Goal: Task Accomplishment & Management: Manage account settings

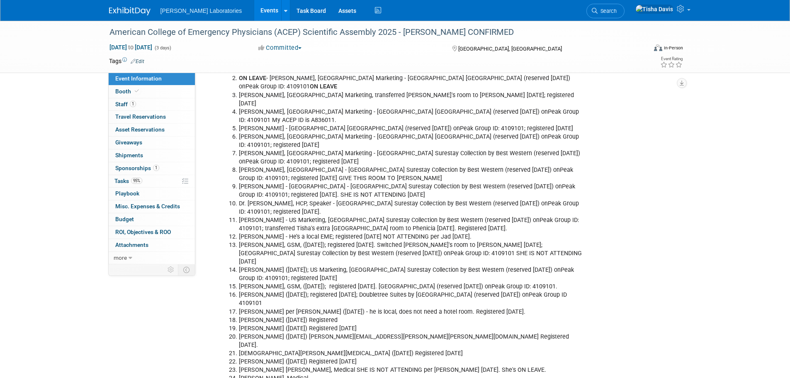
scroll to position [1445, 0]
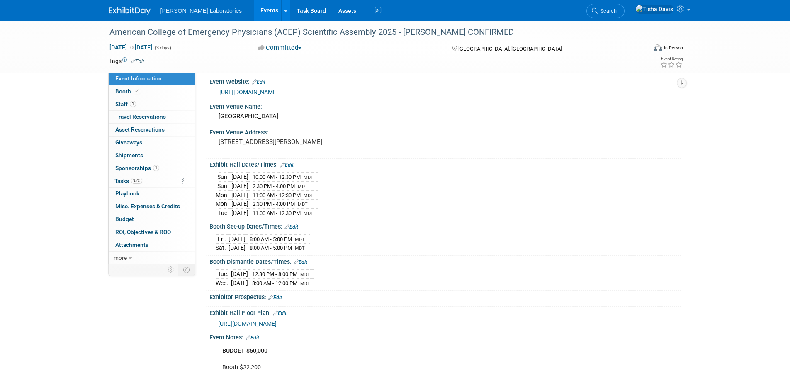
scroll to position [0, 0]
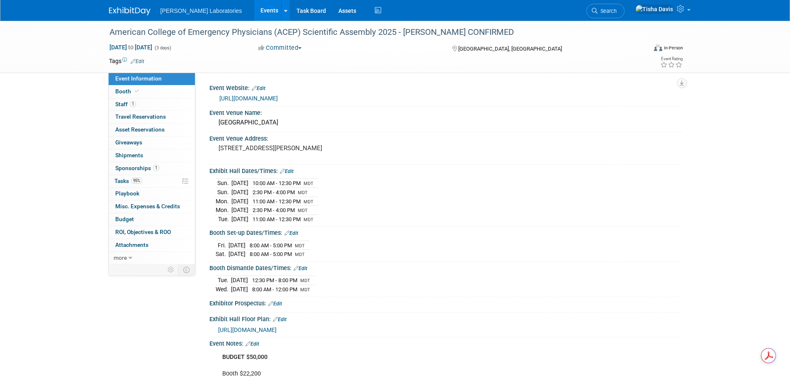
click at [259, 228] on link "Edit" at bounding box center [253, 344] width 14 height 6
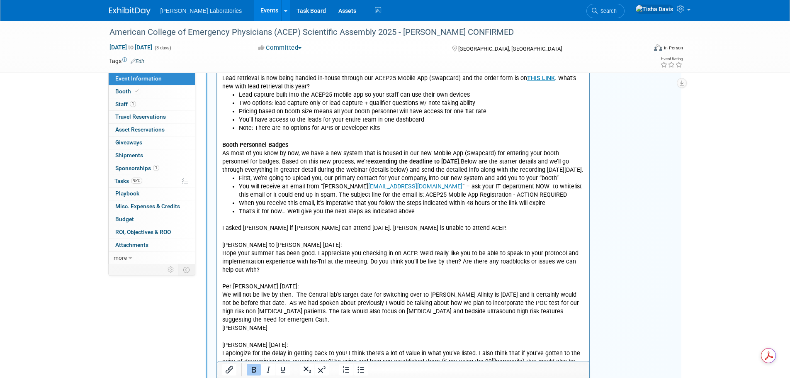
scroll to position [830, 0]
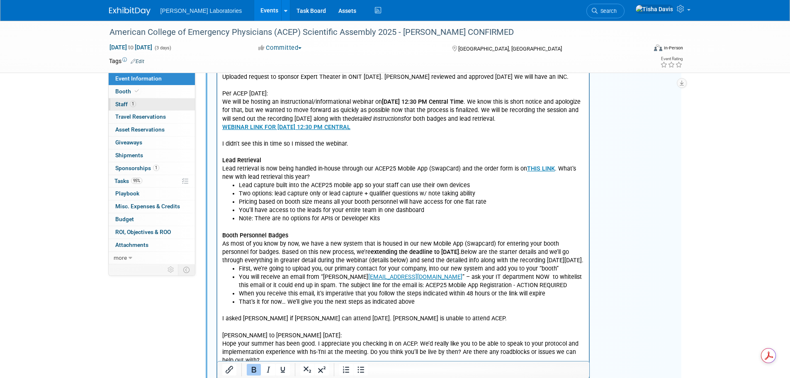
click at [122, 106] on span "Staff 1" at bounding box center [125, 104] width 21 height 7
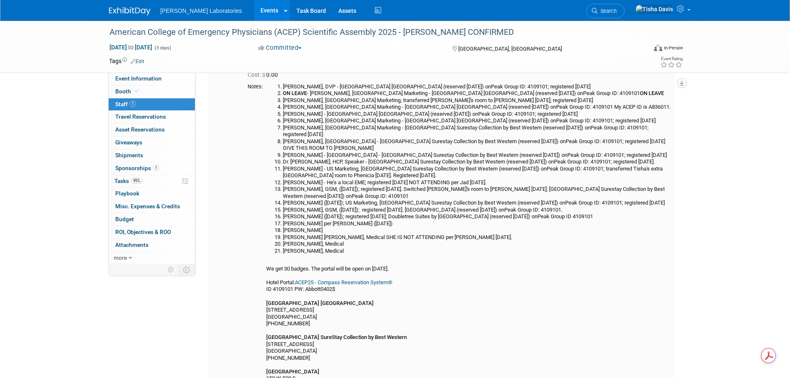
scroll to position [166, 0]
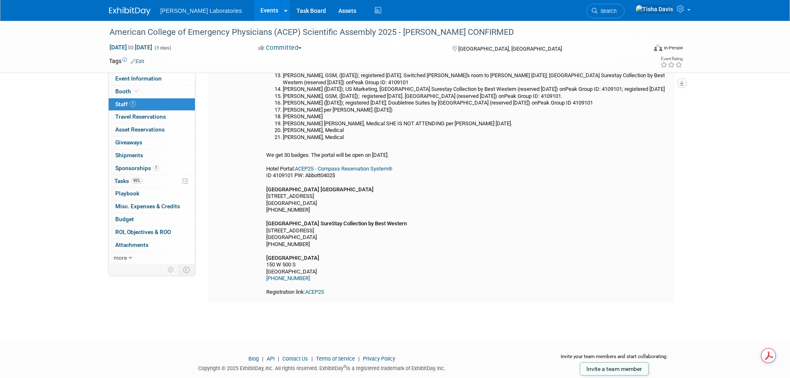
click at [388, 228] on div "[PERSON_NAME], DVP - [GEOGRAPHIC_DATA] [GEOGRAPHIC_DATA] (reserved [DATE]) onPe…" at bounding box center [469, 133] width 406 height 326
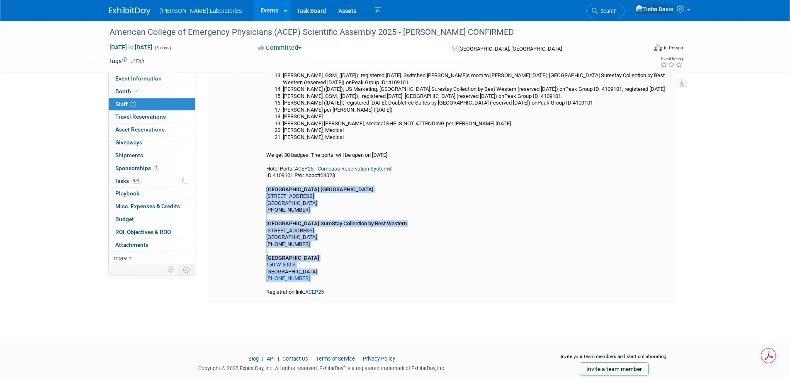
drag, startPoint x: 266, startPoint y: 187, endPoint x: 362, endPoint y: 283, distance: 136.1
click at [362, 228] on td "[PERSON_NAME], DVP - [GEOGRAPHIC_DATA] [GEOGRAPHIC_DATA] (reserved [DATE]) onPe…" at bounding box center [467, 133] width 409 height 326
click at [366, 215] on div "[PERSON_NAME], DVP - [GEOGRAPHIC_DATA] [GEOGRAPHIC_DATA] (reserved [DATE]) onPe…" at bounding box center [469, 133] width 406 height 326
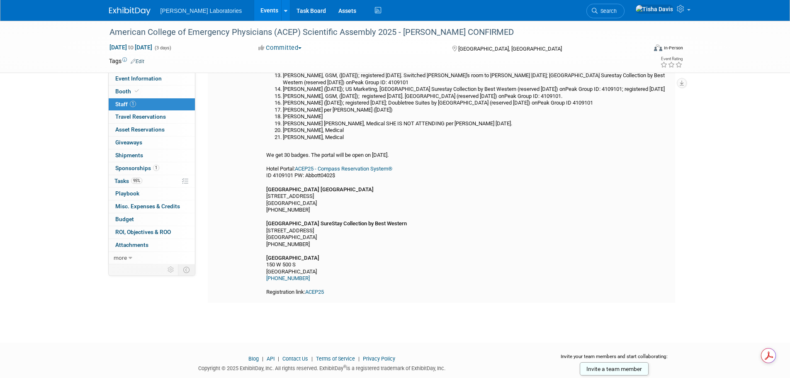
drag, startPoint x: 263, startPoint y: 185, endPoint x: 364, endPoint y: 274, distance: 134.7
click at [364, 228] on tr "Notes: [PERSON_NAME], DVP - [GEOGRAPHIC_DATA] [GEOGRAPHIC_DATA] (reserved [DATE…" at bounding box center [460, 133] width 424 height 326
click at [395, 228] on div "[PERSON_NAME], DVP - [GEOGRAPHIC_DATA] [GEOGRAPHIC_DATA] (reserved [DATE]) onPe…" at bounding box center [469, 133] width 406 height 326
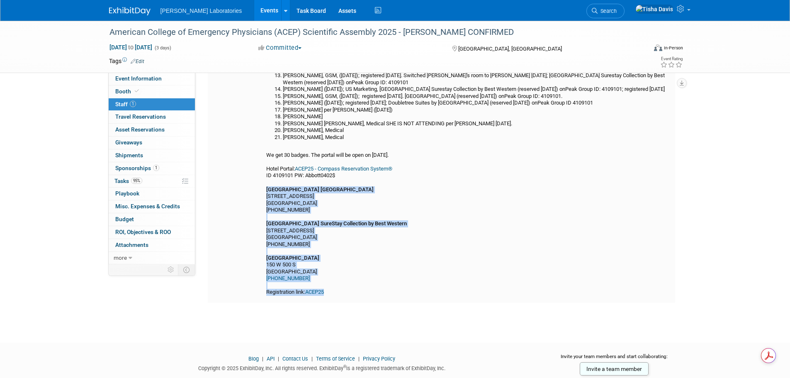
drag, startPoint x: 267, startPoint y: 190, endPoint x: 374, endPoint y: 293, distance: 147.9
click at [374, 228] on td "[PERSON_NAME], DVP - [GEOGRAPHIC_DATA] [GEOGRAPHIC_DATA] (reserved [DATE]) onPe…" at bounding box center [467, 133] width 409 height 326
copy div "[GEOGRAPHIC_DATA] [GEOGRAPHIC_DATA] [STREET_ADDRESS] (385) 354-5457 [GEOGRAPHIC…"
click at [166, 80] on link "Event Information" at bounding box center [152, 79] width 86 height 12
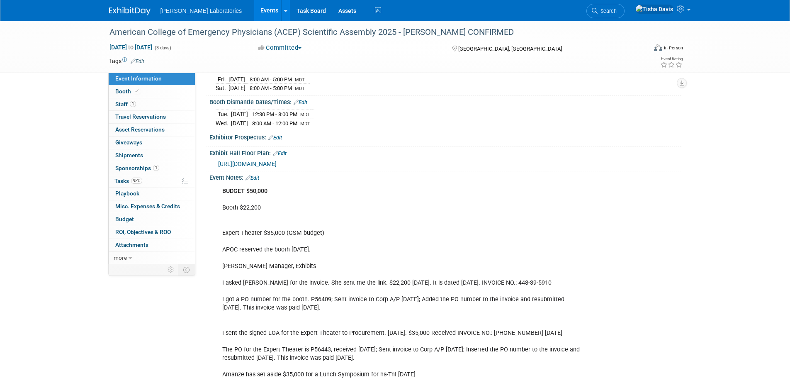
click at [257, 175] on link "Edit" at bounding box center [253, 178] width 14 height 6
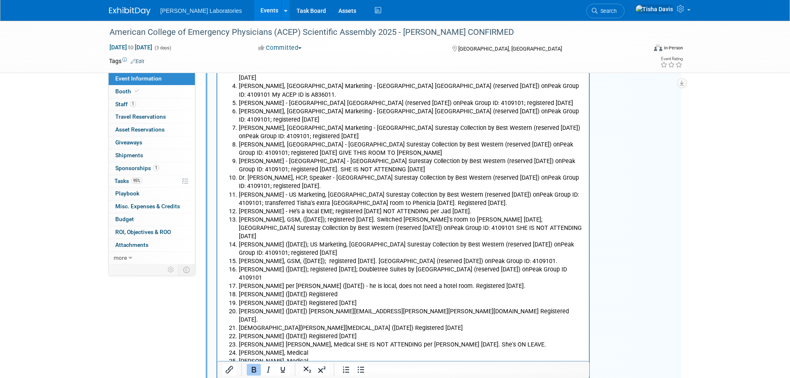
scroll to position [1591, 0]
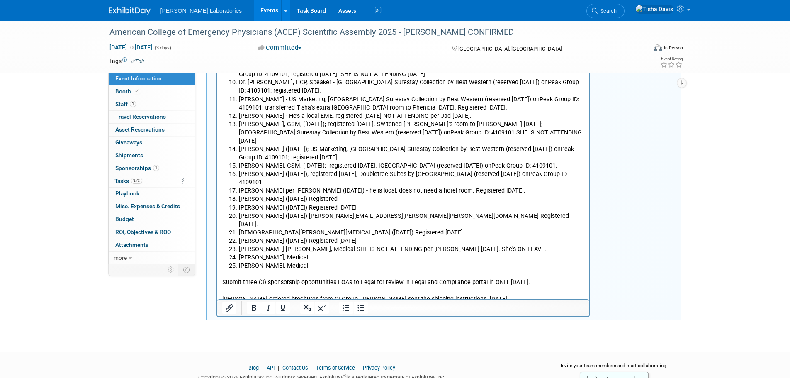
scroll to position [1631, 0]
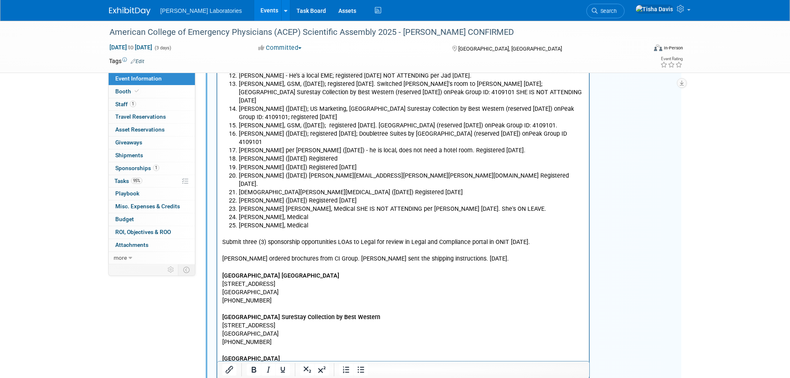
click at [275, 228] on p "[GEOGRAPHIC_DATA] [GEOGRAPHIC_DATA] [STREET_ADDRESS] (385) 354-5457 [GEOGRAPHIC…" at bounding box center [403, 338] width 363 height 133
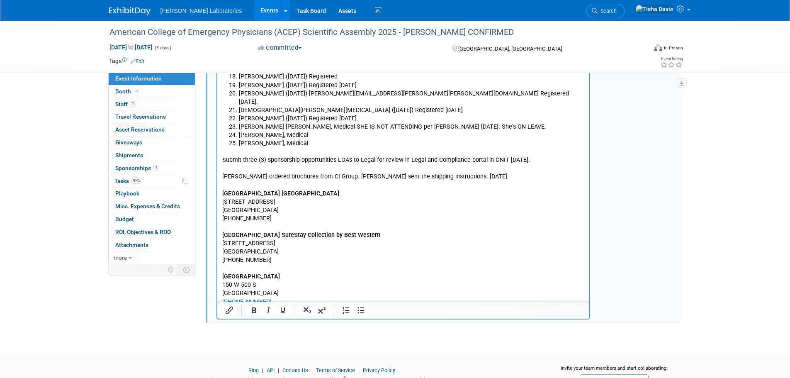
scroll to position [1714, 0]
click at [305, 228] on p "[GEOGRAPHIC_DATA] [GEOGRAPHIC_DATA] [STREET_ADDRESS] (385) 354-5457 [GEOGRAPHIC…" at bounding box center [403, 255] width 363 height 133
click at [328, 228] on p "[GEOGRAPHIC_DATA] [GEOGRAPHIC_DATA] [STREET_ADDRESS] (385) 354-5457 [GEOGRAPHIC…" at bounding box center [403, 255] width 363 height 133
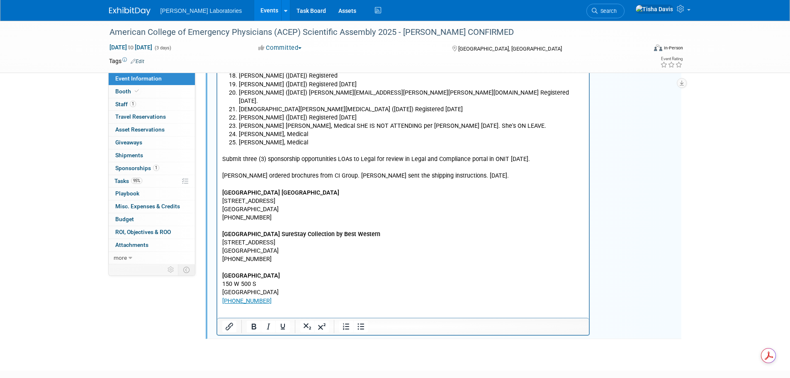
click at [276, 189] on p "[GEOGRAPHIC_DATA] Salt Lake City Downtown [STREET_ADDRESS] (385) 354-5457 [GEOG…" at bounding box center [403, 247] width 363 height 117
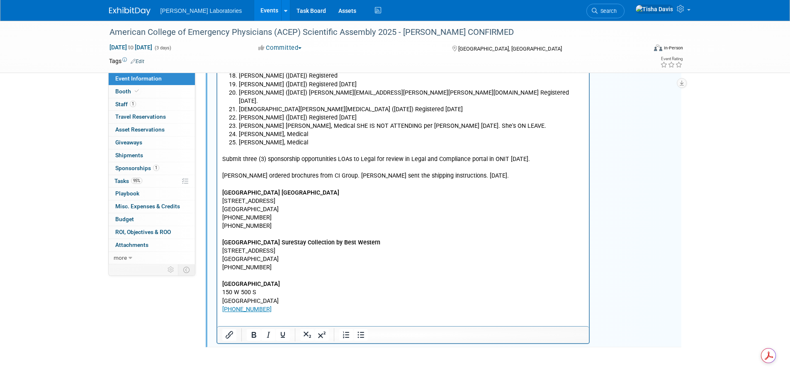
click at [280, 225] on p "[PHONE_NUMBER] [GEOGRAPHIC_DATA] Collection by Best Western [STREET_ADDRESS] (8…" at bounding box center [403, 268] width 363 height 92
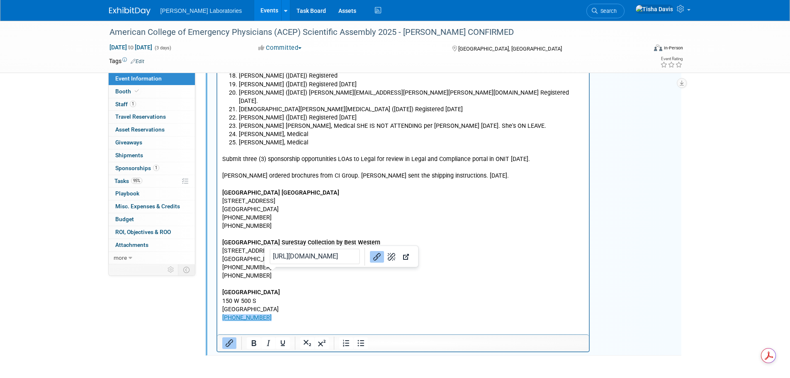
click at [285, 228] on p "[PHONE_NUMBER] [GEOGRAPHIC_DATA] [STREET_ADDRESS] (801) 401-2000 ﻿" at bounding box center [403, 297] width 363 height 50
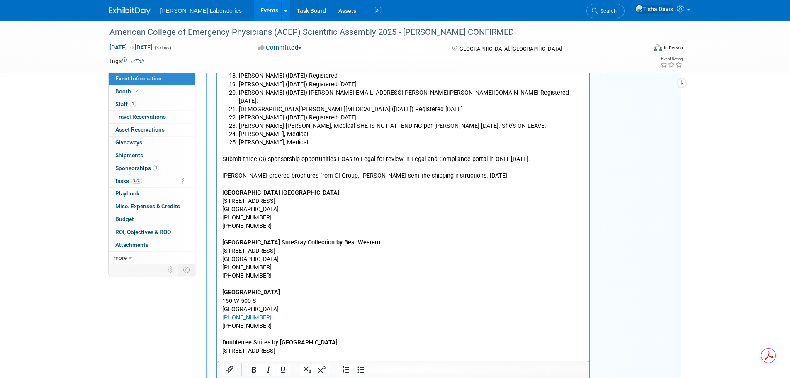
drag, startPoint x: 222, startPoint y: 266, endPoint x: 293, endPoint y: 265, distance: 71.0
click at [293, 228] on p "[PHONE_NUMBER] [GEOGRAPHIC_DATA] [STREET_ADDRESS] (801) 401-2000" at bounding box center [403, 297] width 363 height 50
copy p "[GEOGRAPHIC_DATA]"
click at [251, 228] on p "Rich Text Area. Press ALT-0 for help." at bounding box center [403, 360] width 363 height 8
click at [279, 228] on p "[STREET_ADDRESS]" at bounding box center [403, 351] width 363 height 8
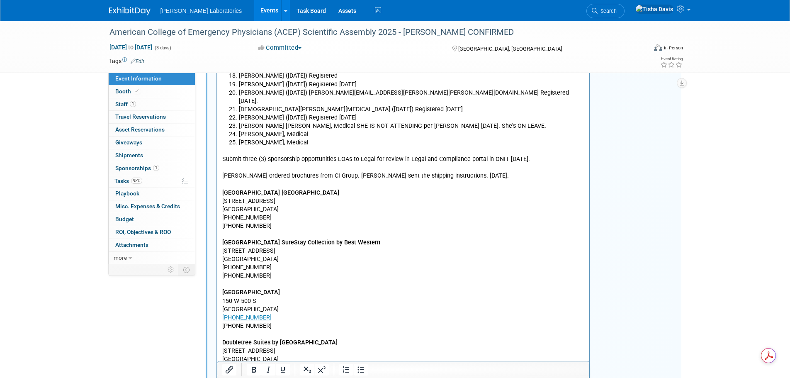
click at [251, 228] on p "Rich Text Area. Press ALT-0 for help." at bounding box center [403, 376] width 363 height 8
click at [281, 228] on p "[PHONE_NUMBER]" at bounding box center [403, 368] width 363 height 8
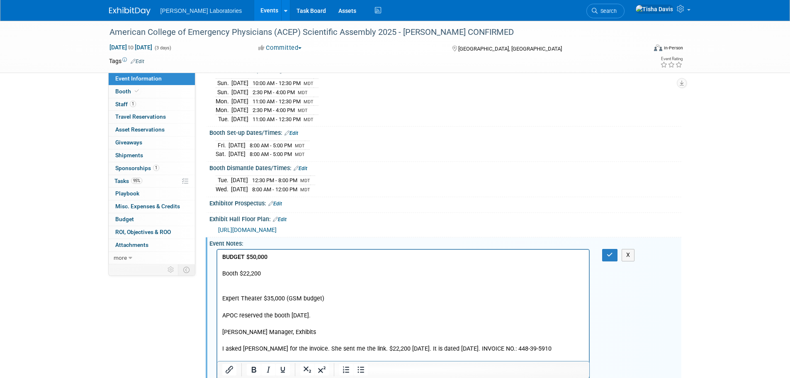
scroll to position [96, 0]
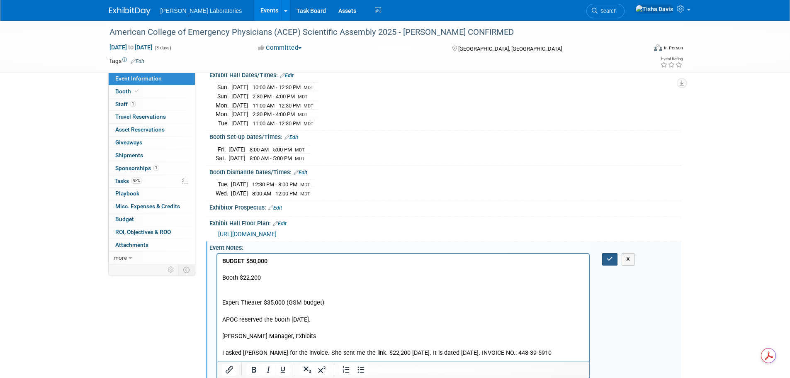
click at [524, 228] on icon "button" at bounding box center [610, 259] width 6 height 6
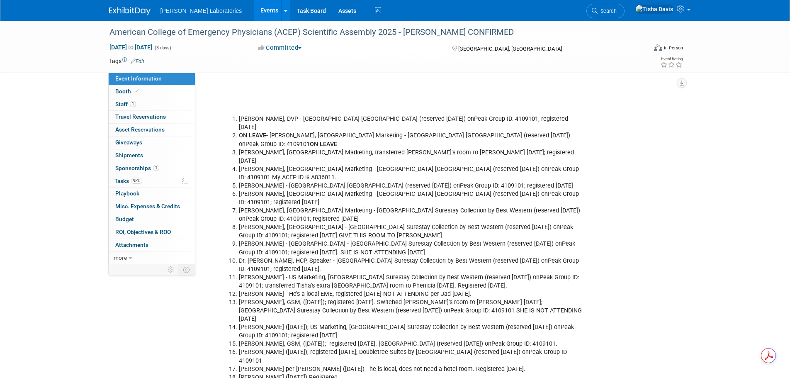
scroll to position [1504, 0]
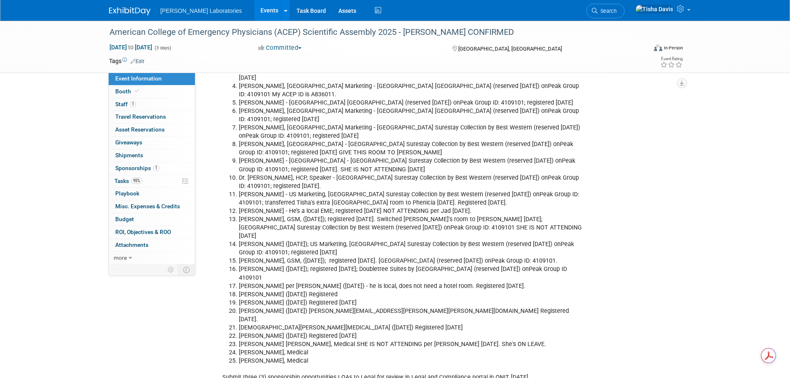
click at [289, 228] on li "[PERSON_NAME], GSM, ([DATE]); registered [DATE]. [GEOGRAPHIC_DATA] (reserved [D…" at bounding box center [412, 261] width 346 height 8
click at [125, 178] on span "Tasks 95%" at bounding box center [129, 181] width 28 height 7
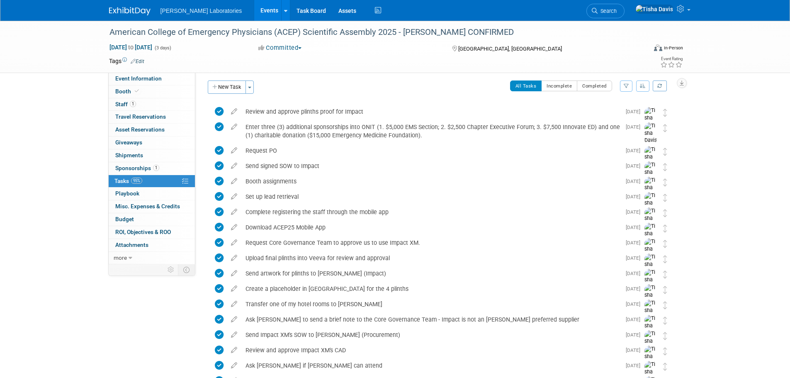
scroll to position [0, 0]
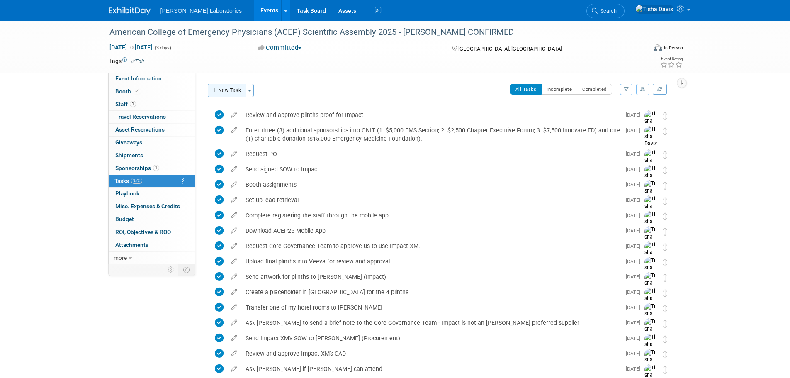
click at [224, 91] on button "New Task" at bounding box center [227, 90] width 38 height 13
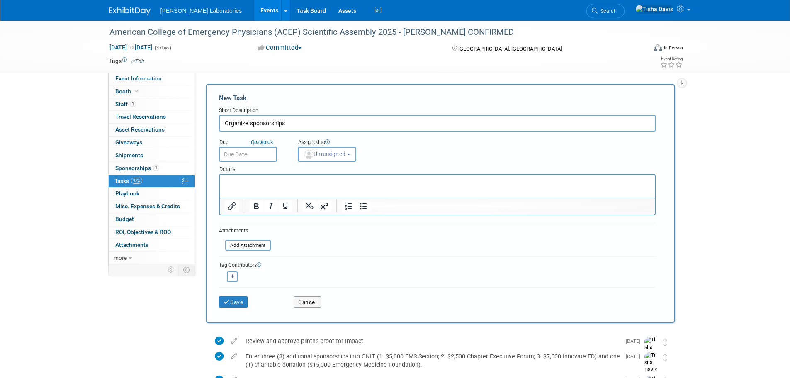
type input "Organize sponsorships"
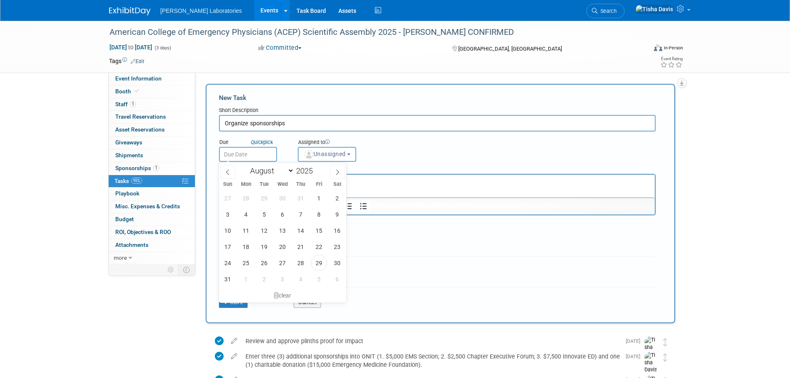
click at [252, 157] on input "text" at bounding box center [248, 154] width 58 height 15
click at [261, 228] on span "2" at bounding box center [264, 279] width 16 height 16
type input "[DATE]"
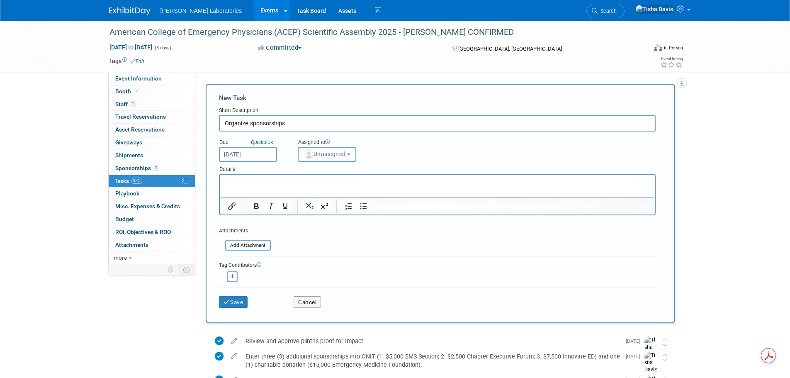
click at [351, 158] on button "Unassigned" at bounding box center [327, 154] width 59 height 15
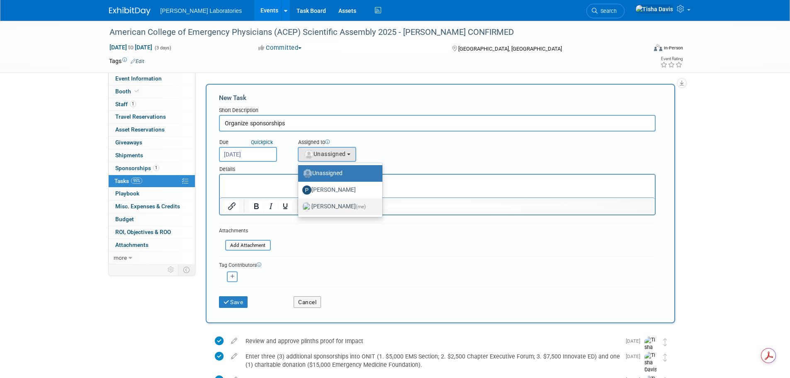
click at [334, 209] on label "[PERSON_NAME] (me)" at bounding box center [338, 206] width 72 height 13
click at [300, 208] on input "[PERSON_NAME] (me)" at bounding box center [296, 205] width 5 height 5
select select "2770856e-d6b1-4121-bfe1-202d7e478624"
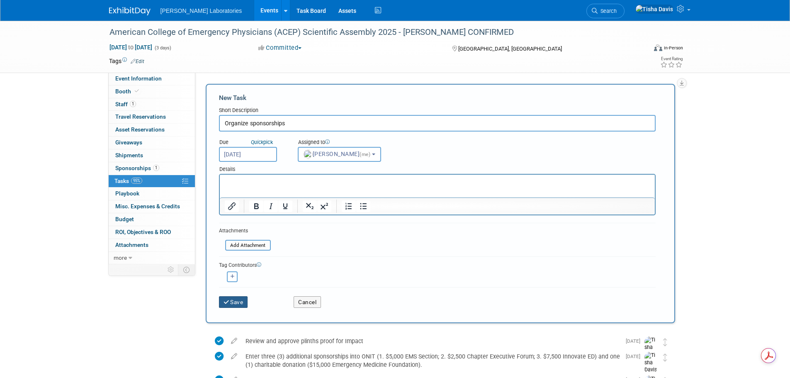
click at [235, 228] on button "Save" at bounding box center [233, 302] width 29 height 12
